Goal: Information Seeking & Learning: Learn about a topic

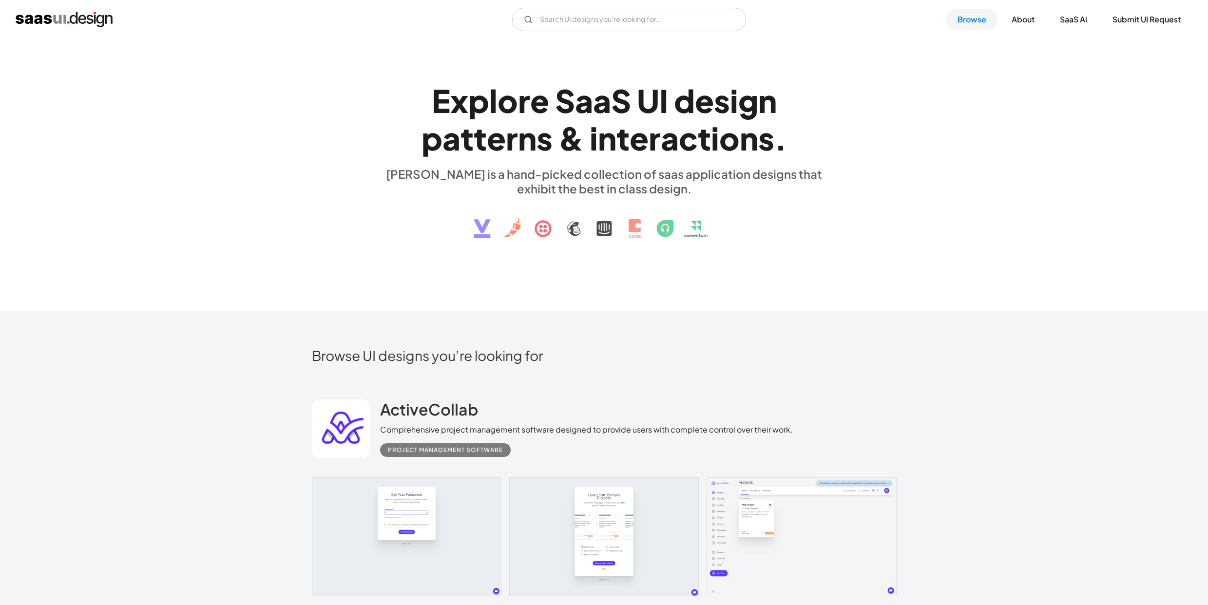
scroll to position [15, 0]
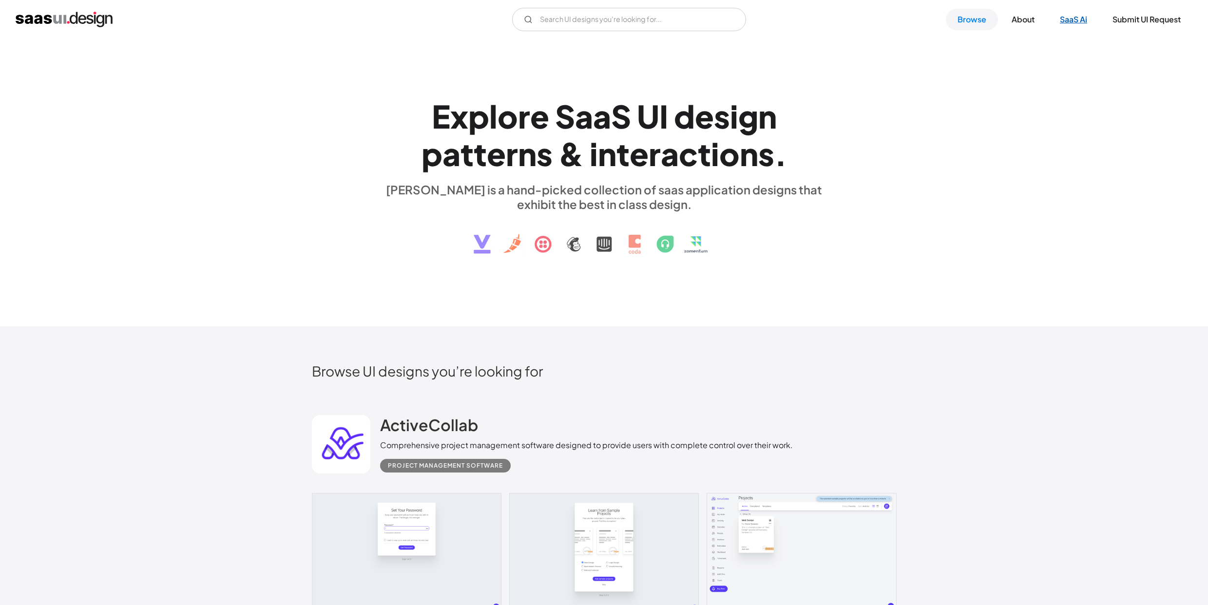
click at [1066, 25] on link "SaaS Ai" at bounding box center [1073, 19] width 51 height 21
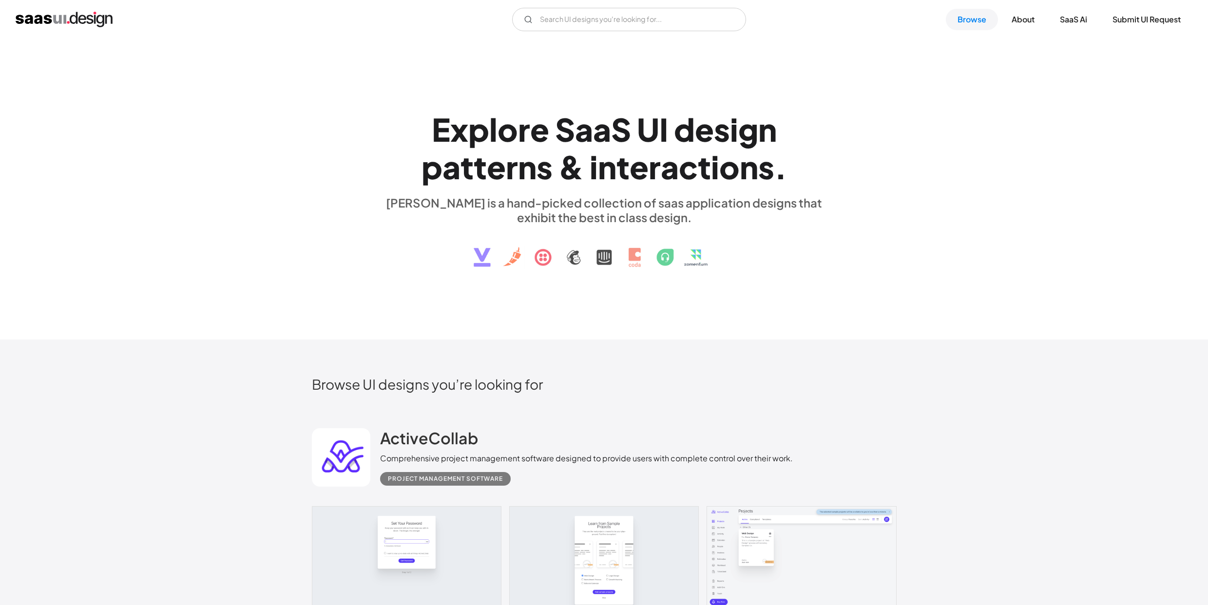
scroll to position [0, 0]
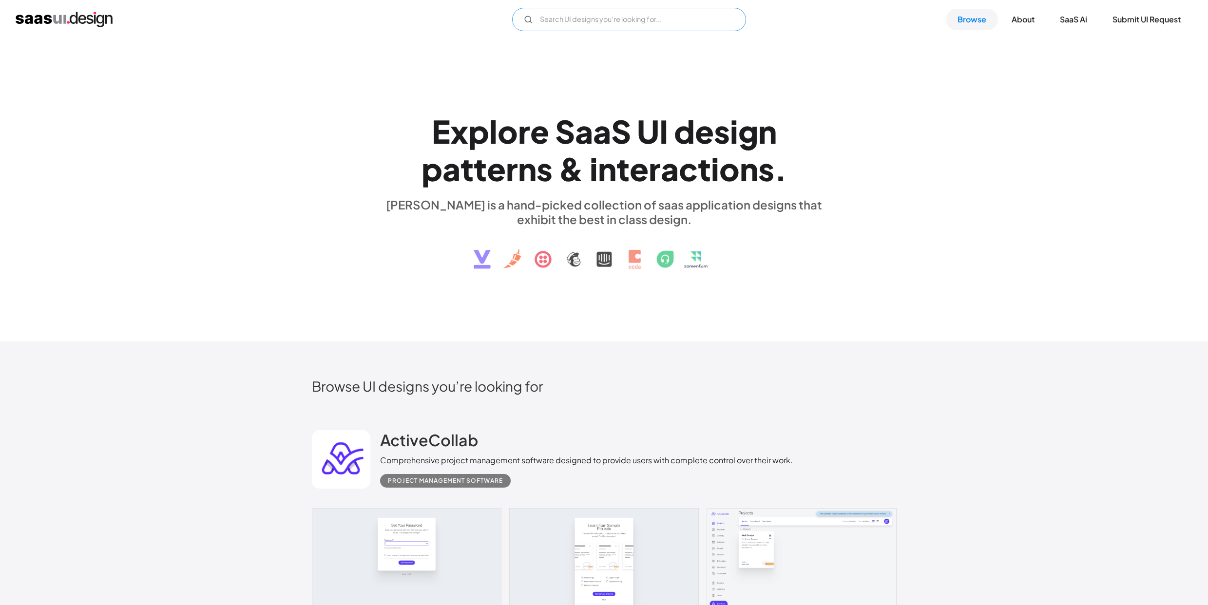
click at [581, 23] on input "Email Form" at bounding box center [629, 19] width 234 height 23
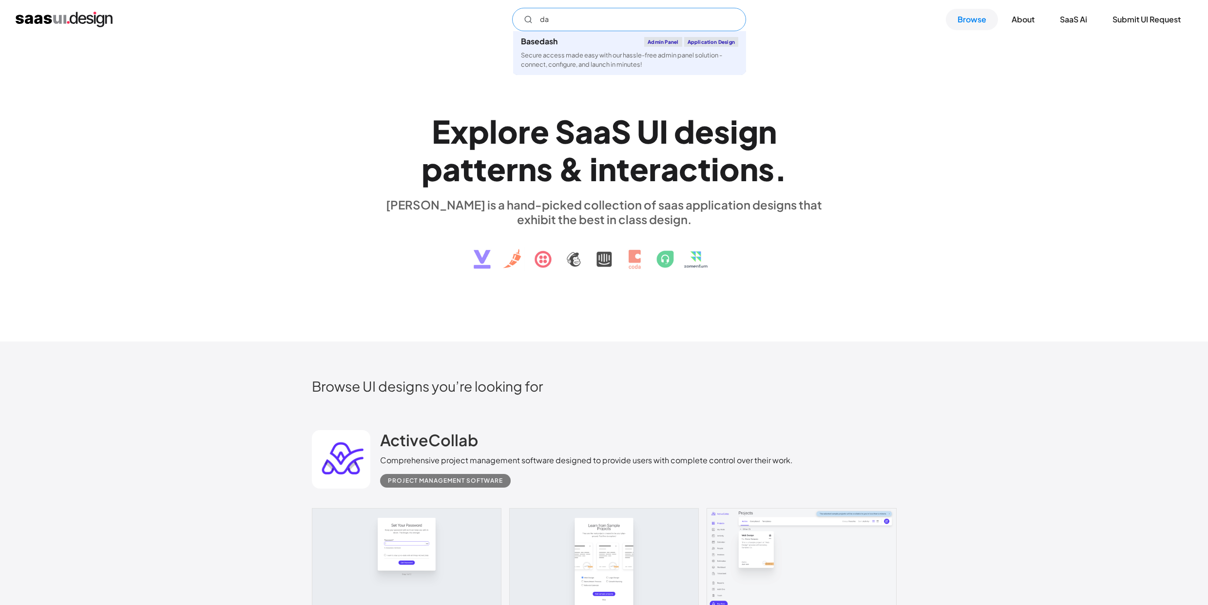
type input "d"
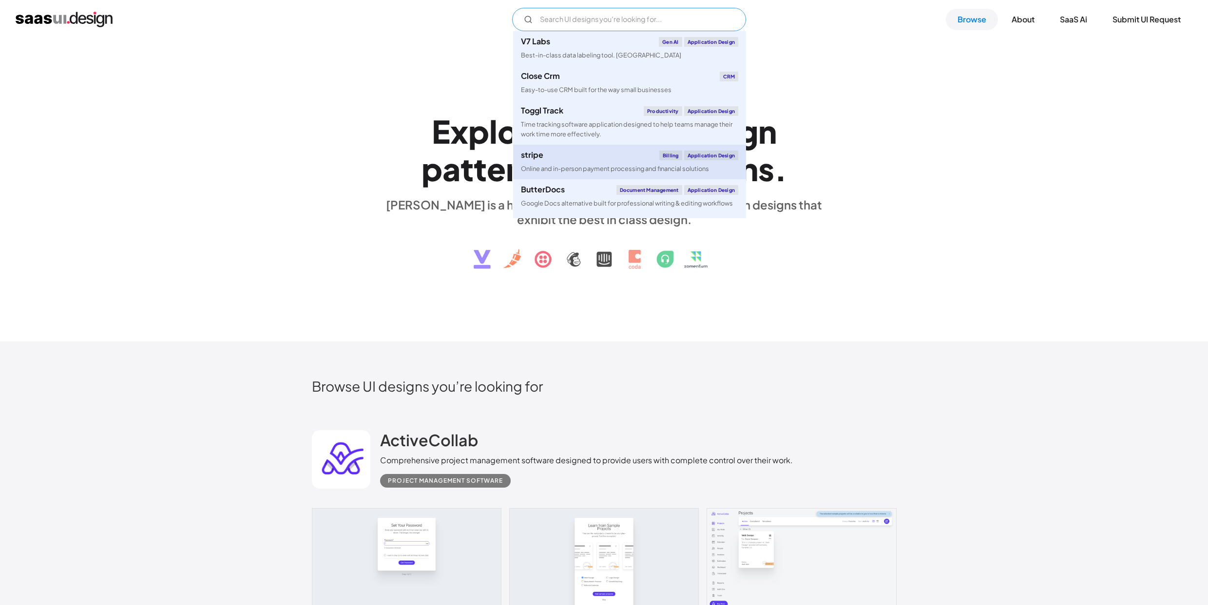
click at [599, 161] on link "stripe Billing Application Design Online and in-person payment processing and f…" at bounding box center [629, 162] width 233 height 35
click at [577, 16] on input "Email Form" at bounding box center [629, 19] width 234 height 23
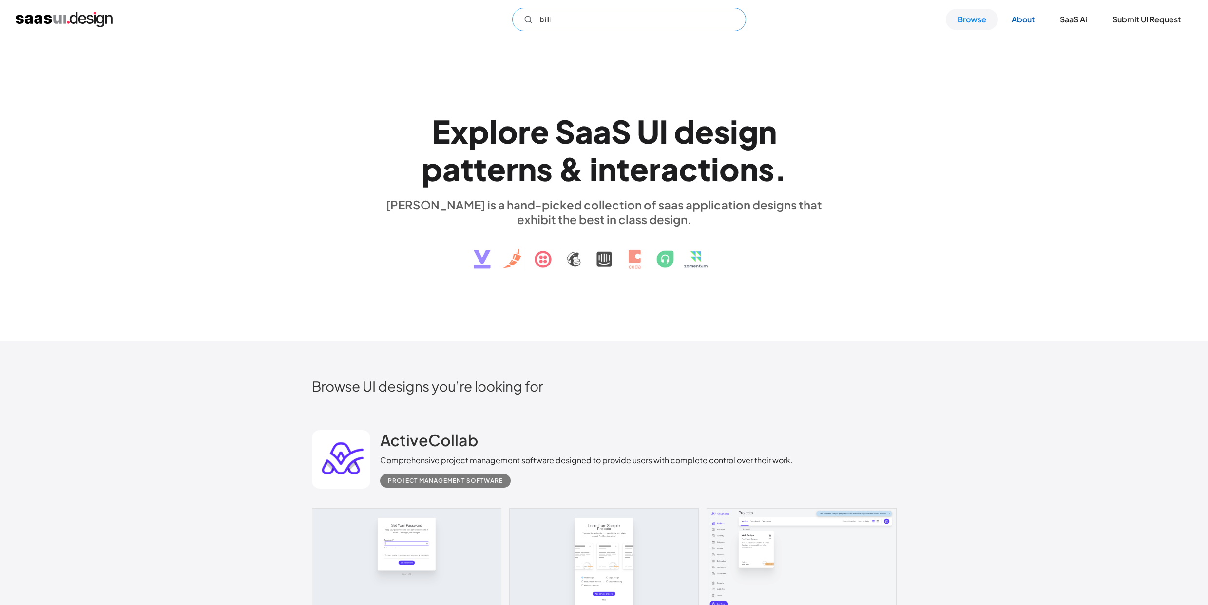
type input "billi"
click at [1017, 18] on link "About" at bounding box center [1023, 19] width 46 height 21
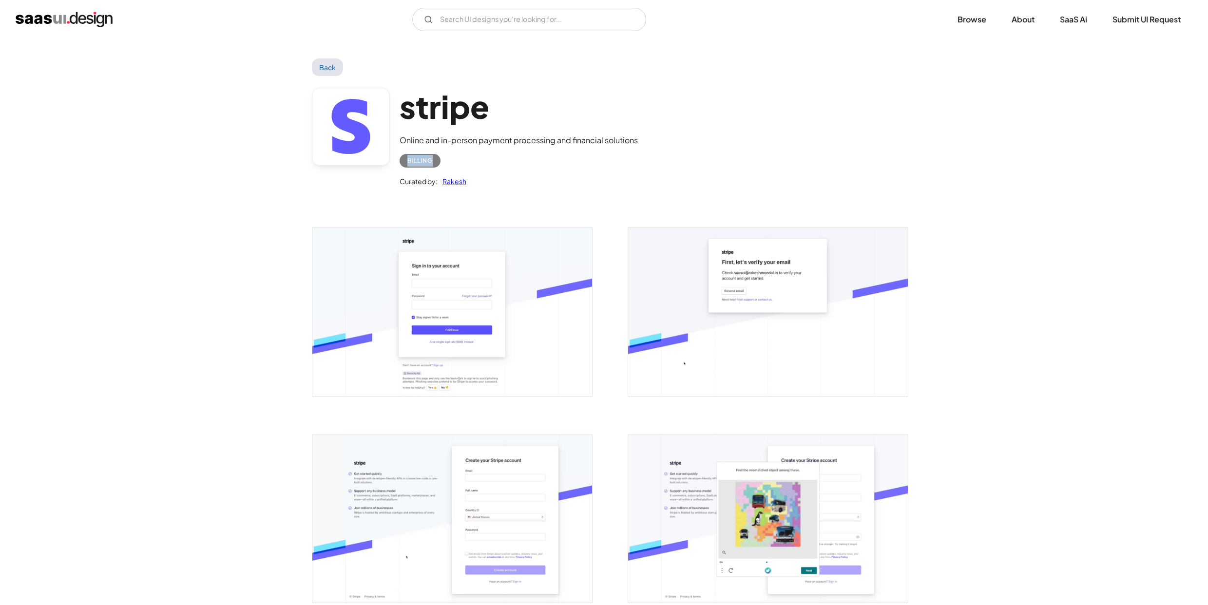
drag, startPoint x: 408, startPoint y: 160, endPoint x: 470, endPoint y: 160, distance: 61.9
click at [470, 160] on div "Billing" at bounding box center [519, 156] width 238 height 21
click at [427, 160] on div "Billing" at bounding box center [419, 161] width 25 height 12
click at [327, 68] on link "Back" at bounding box center [328, 67] width 32 height 18
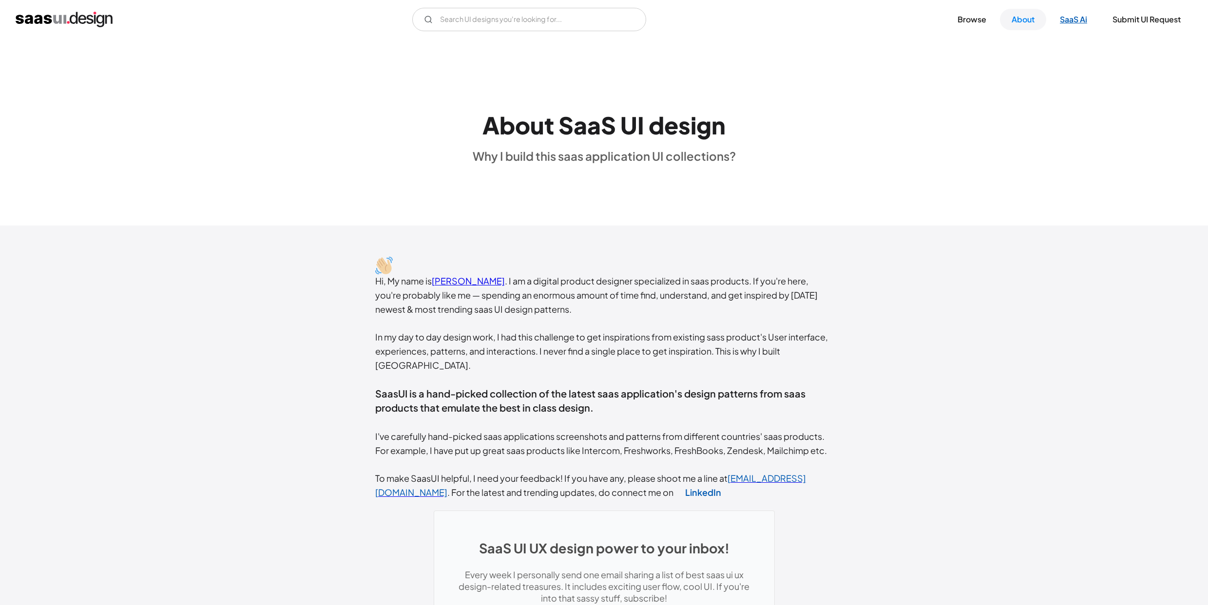
click at [1077, 19] on link "SaaS Ai" at bounding box center [1073, 19] width 51 height 21
click at [465, 17] on input "Email Form" at bounding box center [529, 19] width 234 height 23
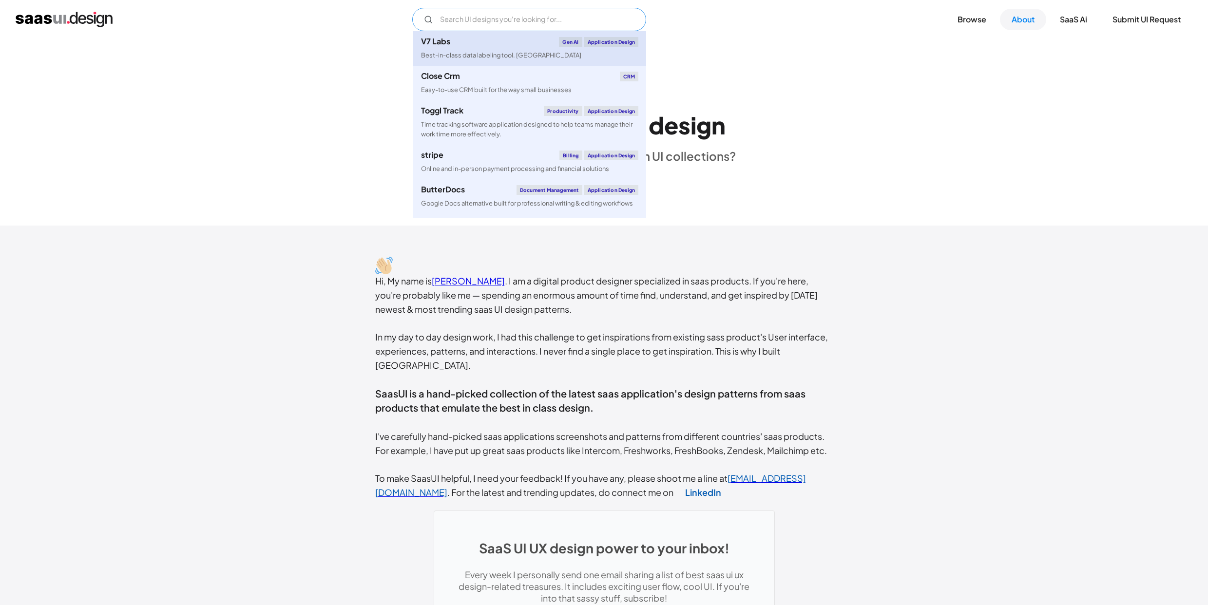
click at [568, 48] on link "V7 Labs Gen AI Application Design Best-in-class data labeling tool. GenAI" at bounding box center [529, 48] width 233 height 35
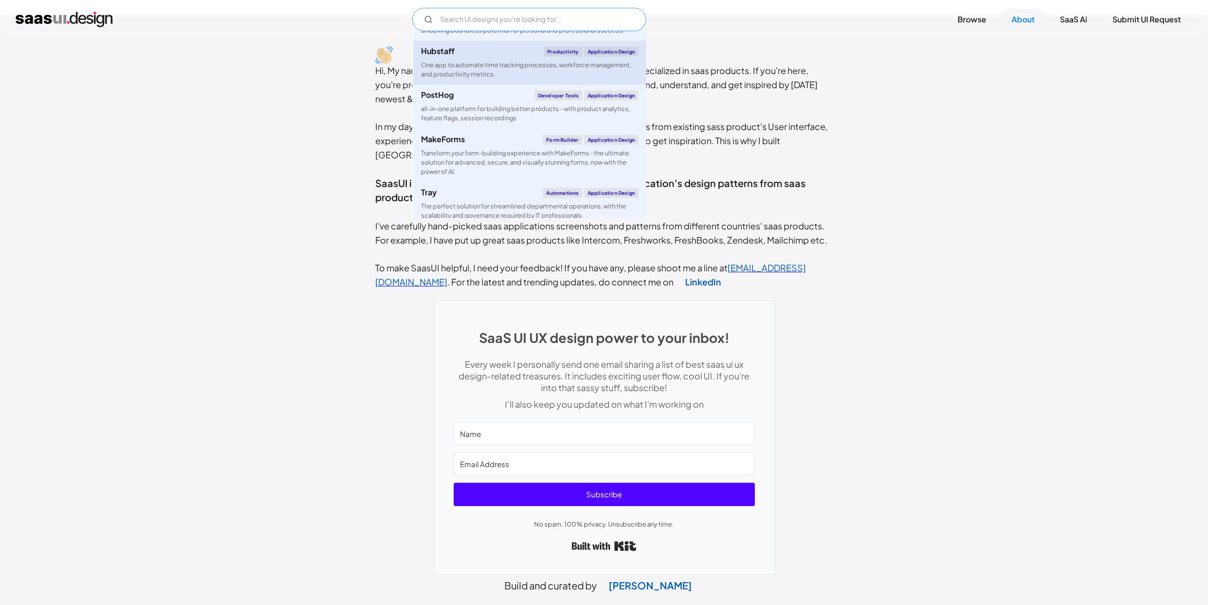
scroll to position [693, 0]
click at [479, 56] on link "Hubstaff Productivity Application Design One app to automate time tracking proc…" at bounding box center [529, 60] width 233 height 44
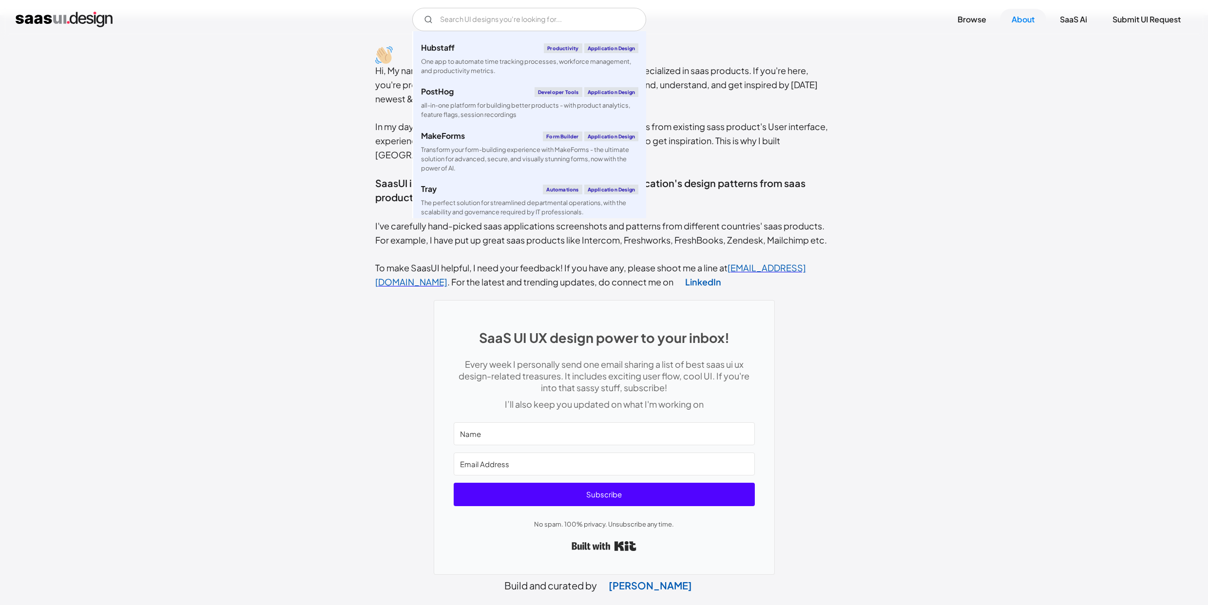
click at [341, 185] on div "Hi, My name is Rakesh Mondal . I am a digital product designer specialized in s…" at bounding box center [604, 324] width 1208 height 619
click at [502, 23] on input "Email Form" at bounding box center [529, 19] width 234 height 23
click at [388, 290] on div "SaaS UI UX design power to your inbox! Every week I personally send one email s…" at bounding box center [604, 433] width 458 height 286
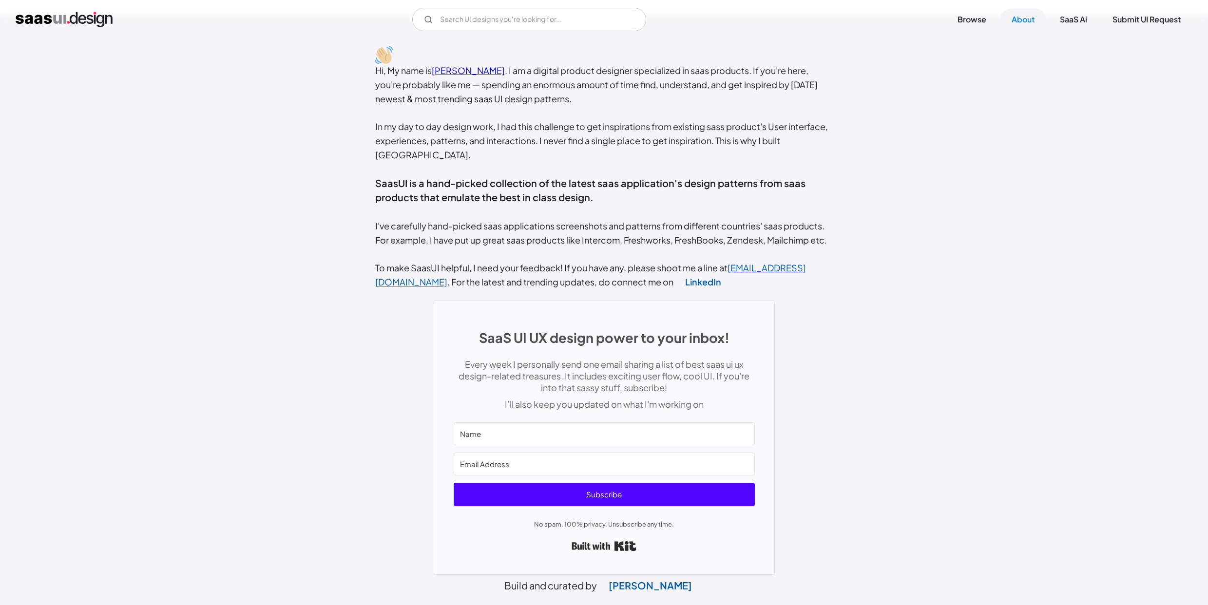
click at [55, 19] on img "home" at bounding box center [64, 20] width 97 height 16
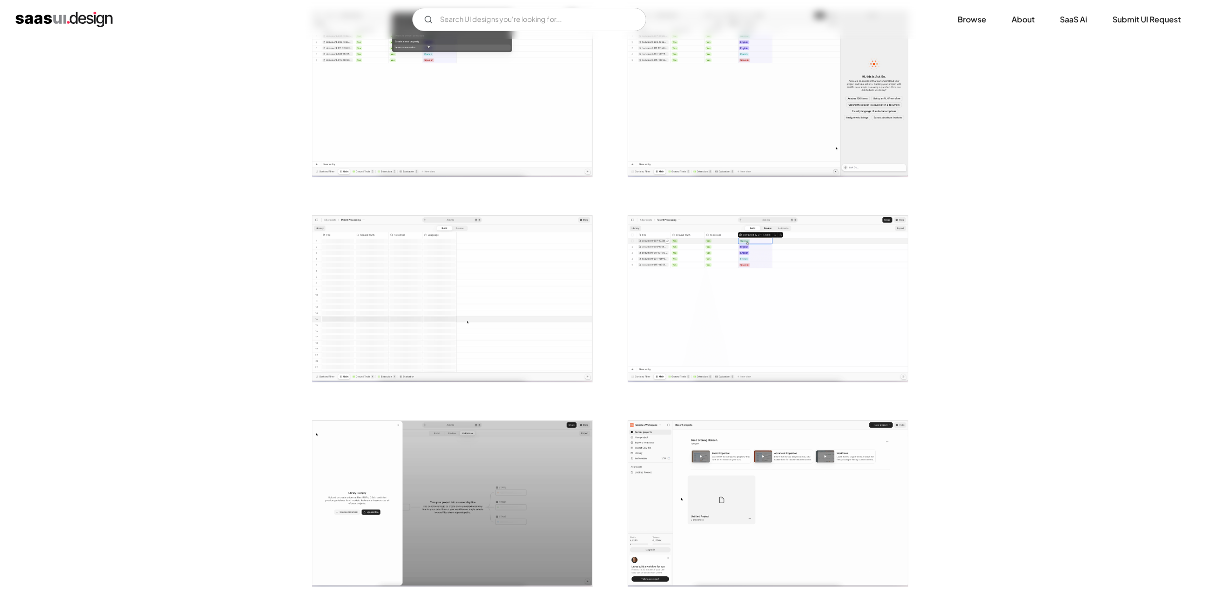
scroll to position [1628, 0]
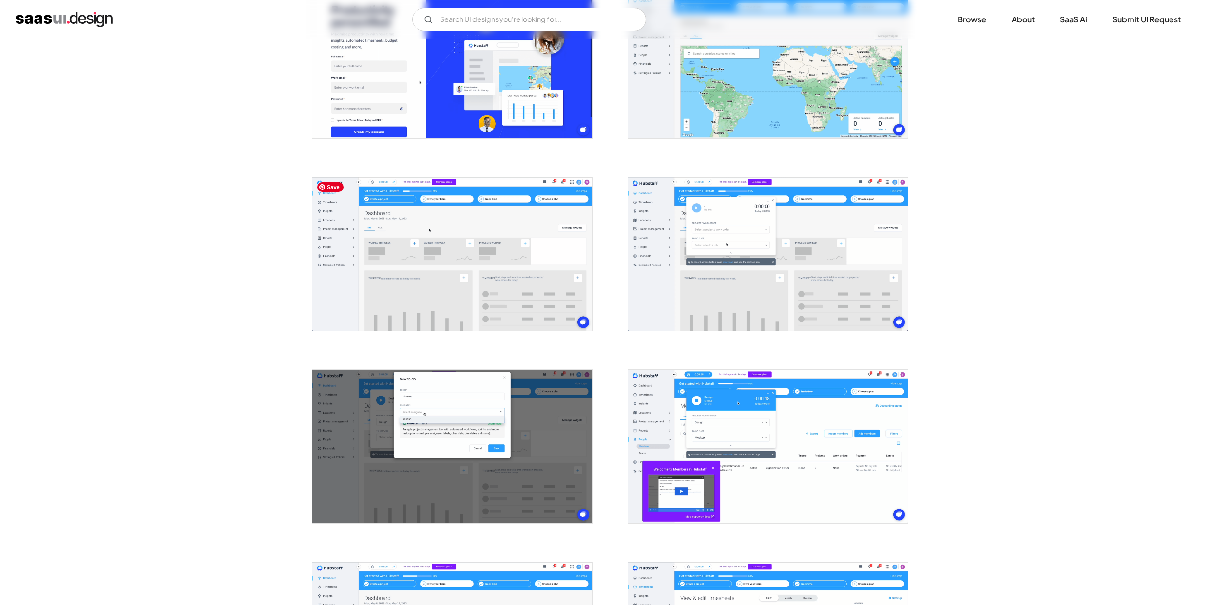
scroll to position [761, 0]
